Goal: Task Accomplishment & Management: Manage account settings

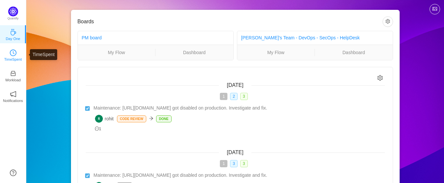
click at [17, 57] on p "TimeSpent" at bounding box center [13, 60] width 18 height 6
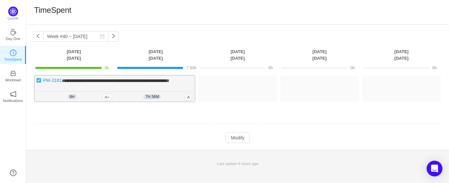
click at [153, 97] on span "7h 56m" at bounding box center [152, 96] width 18 height 5
click at [235, 140] on button "Modify" at bounding box center [237, 138] width 24 height 11
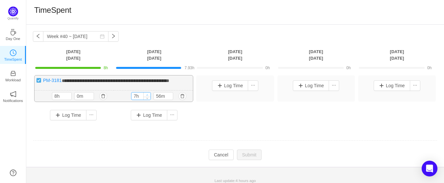
type input "8h"
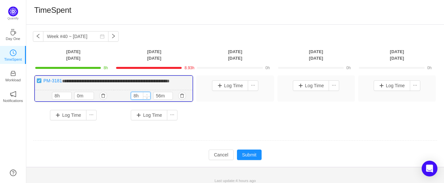
click at [148, 94] on icon "icon: up" at bounding box center [147, 95] width 2 height 2
drag, startPoint x: 164, startPoint y: 95, endPoint x: 154, endPoint y: 95, distance: 10.2
click at [154, 95] on input "56m" at bounding box center [162, 95] width 19 height 7
type input "m"
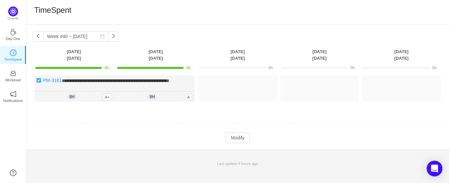
click at [275, 115] on td "**********" at bounding box center [237, 94] width 409 height 42
click at [204, 24] on div "TimeSpent" at bounding box center [237, 12] width 423 height 25
